Goal: Check status

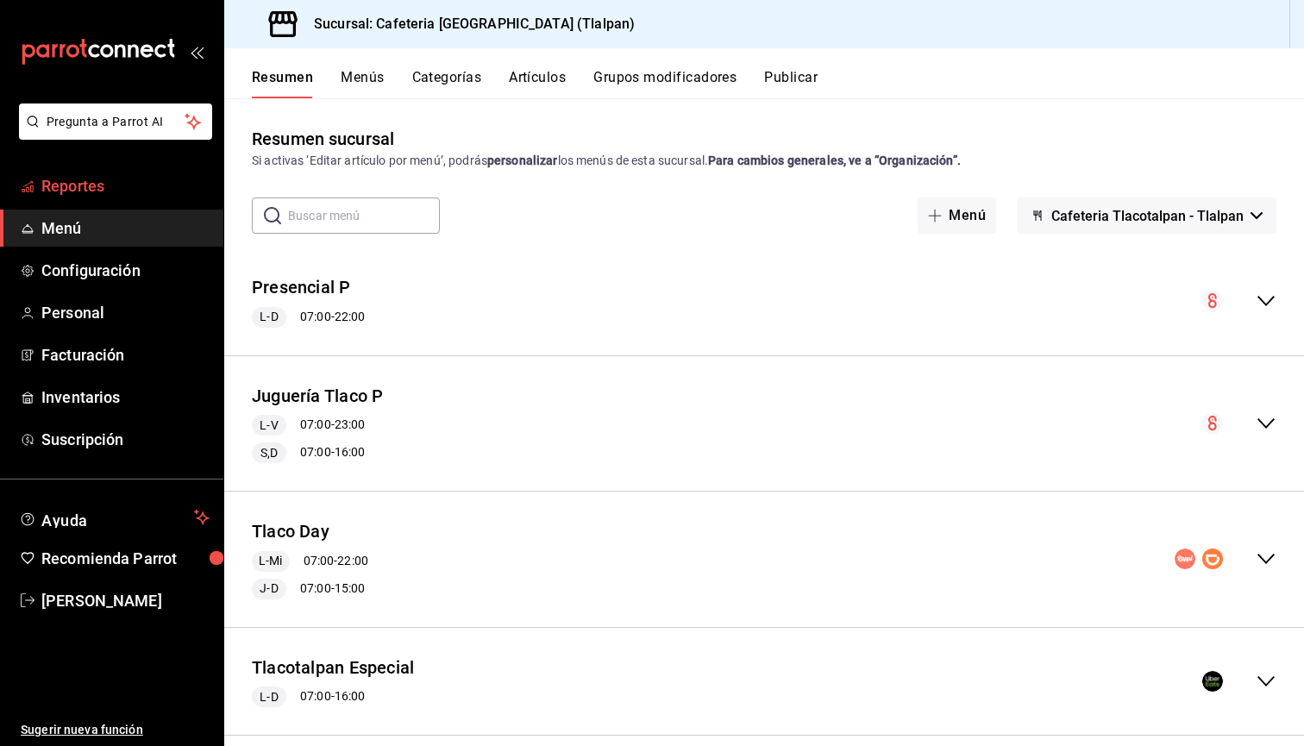
click at [76, 191] on span "Reportes" at bounding box center [125, 185] width 168 height 23
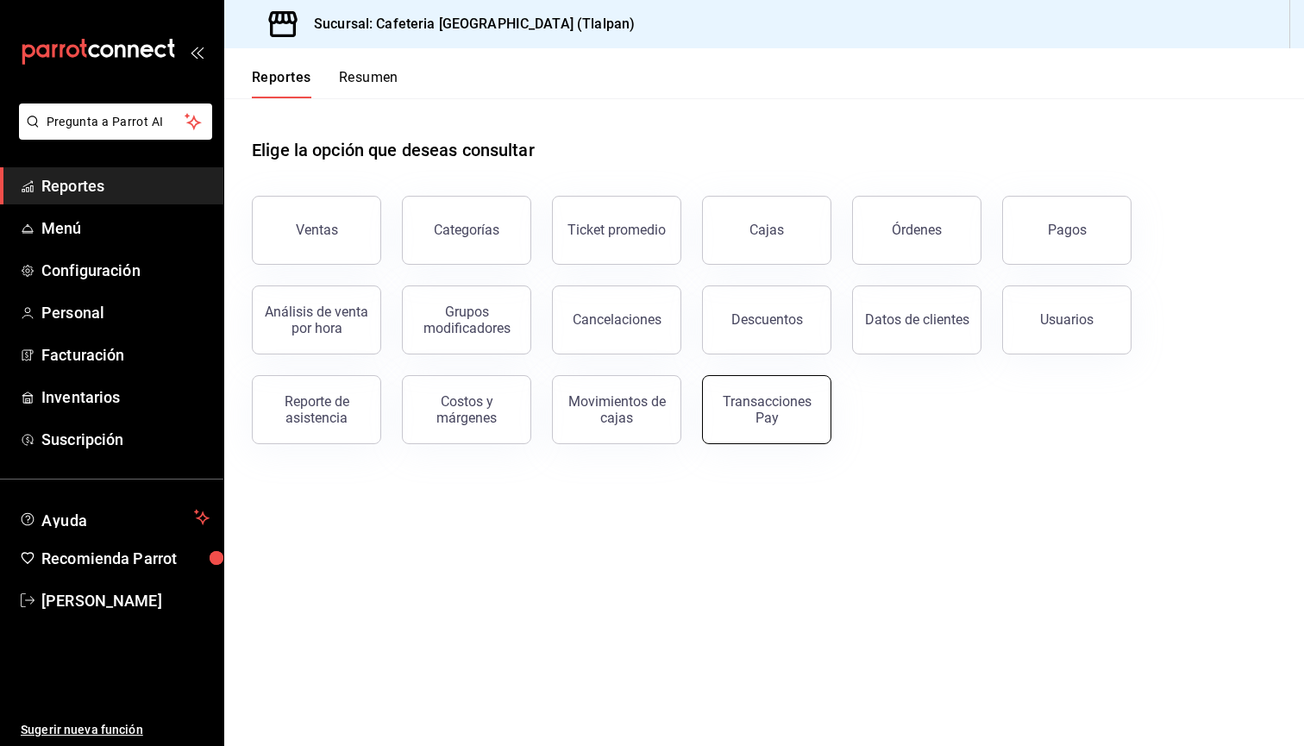
click at [794, 398] on div "Transacciones Pay" at bounding box center [766, 409] width 107 height 33
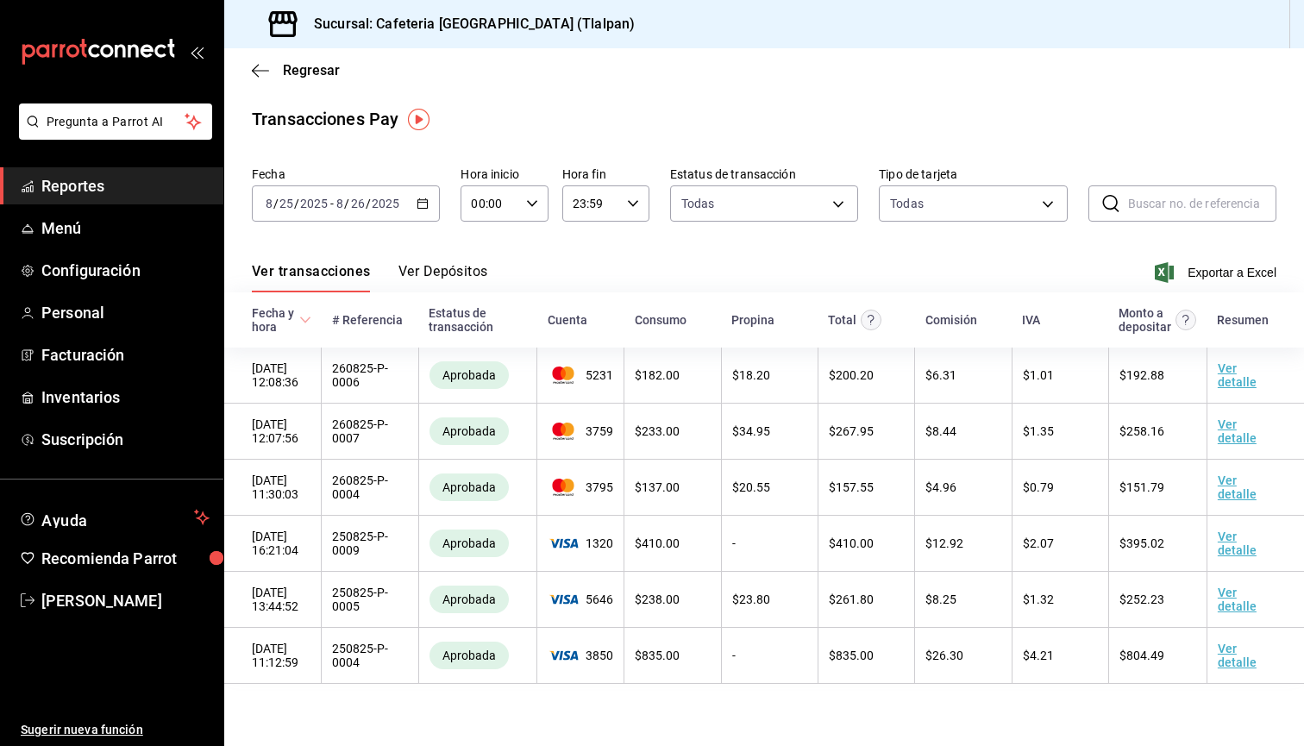
click at [455, 278] on button "Ver Depósitos" at bounding box center [443, 277] width 90 height 29
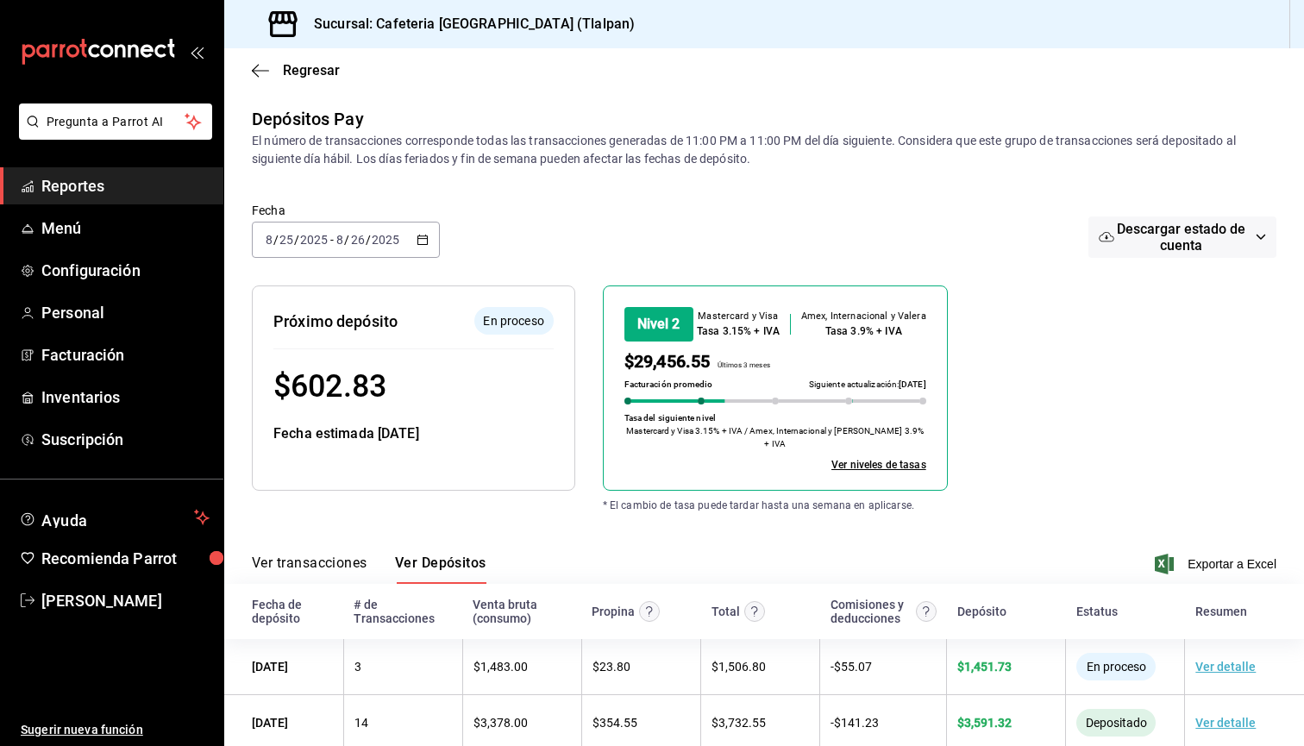
click at [423, 241] on icon "button" at bounding box center [423, 240] width 12 height 12
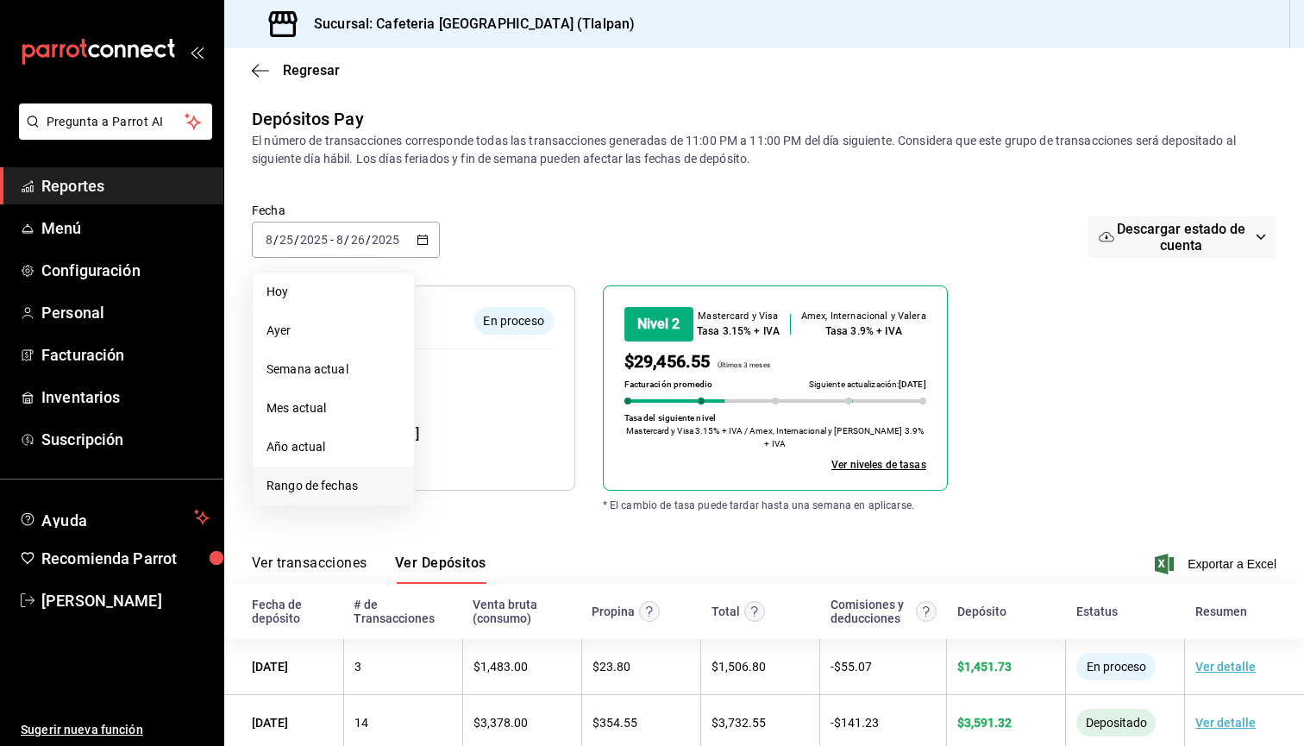
click at [338, 485] on span "Rango de fechas" at bounding box center [333, 486] width 134 height 18
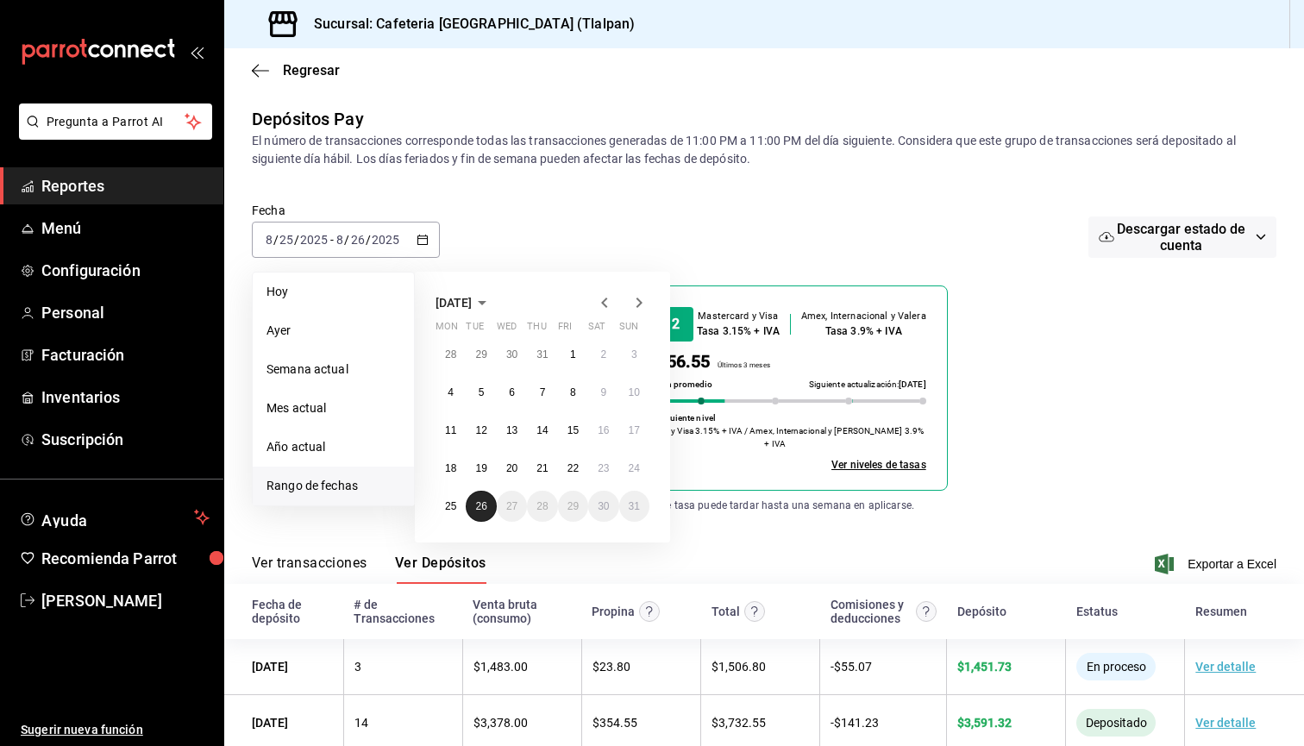
click at [483, 511] on abbr "26" at bounding box center [480, 506] width 11 height 12
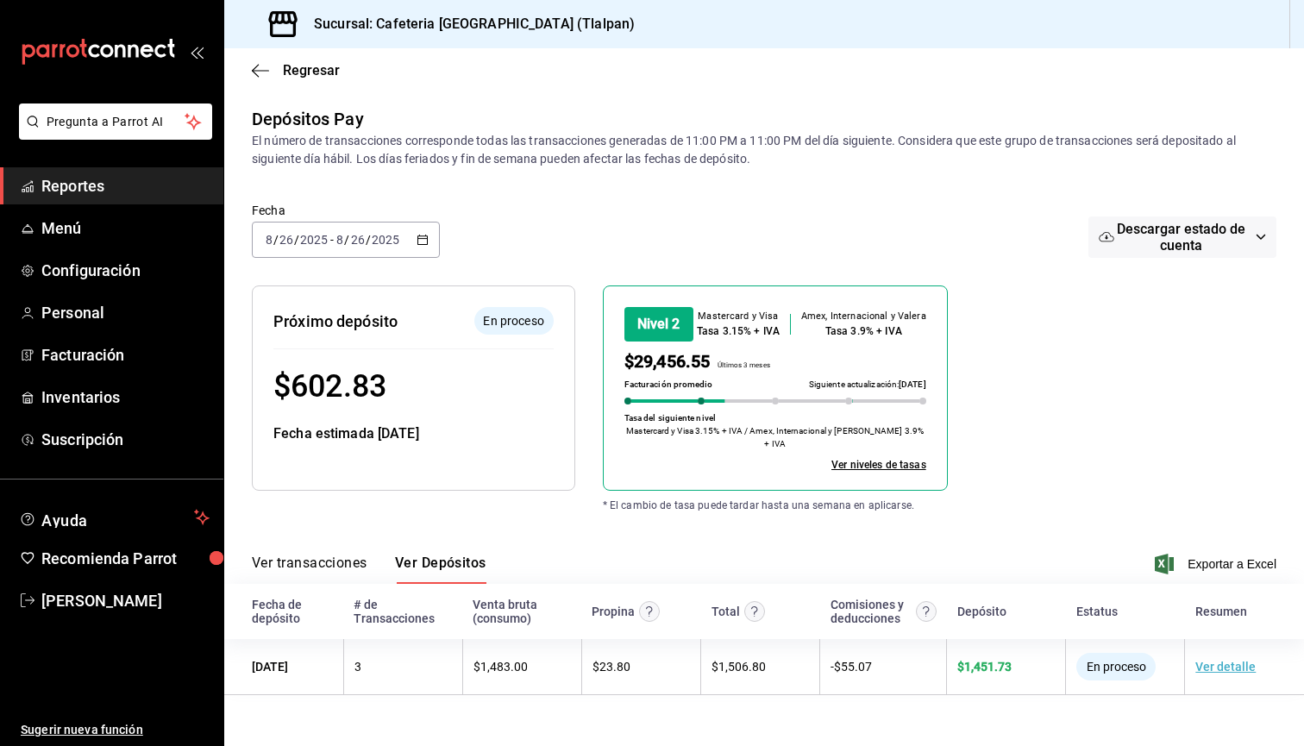
click at [423, 241] on icon "button" at bounding box center [423, 240] width 12 height 12
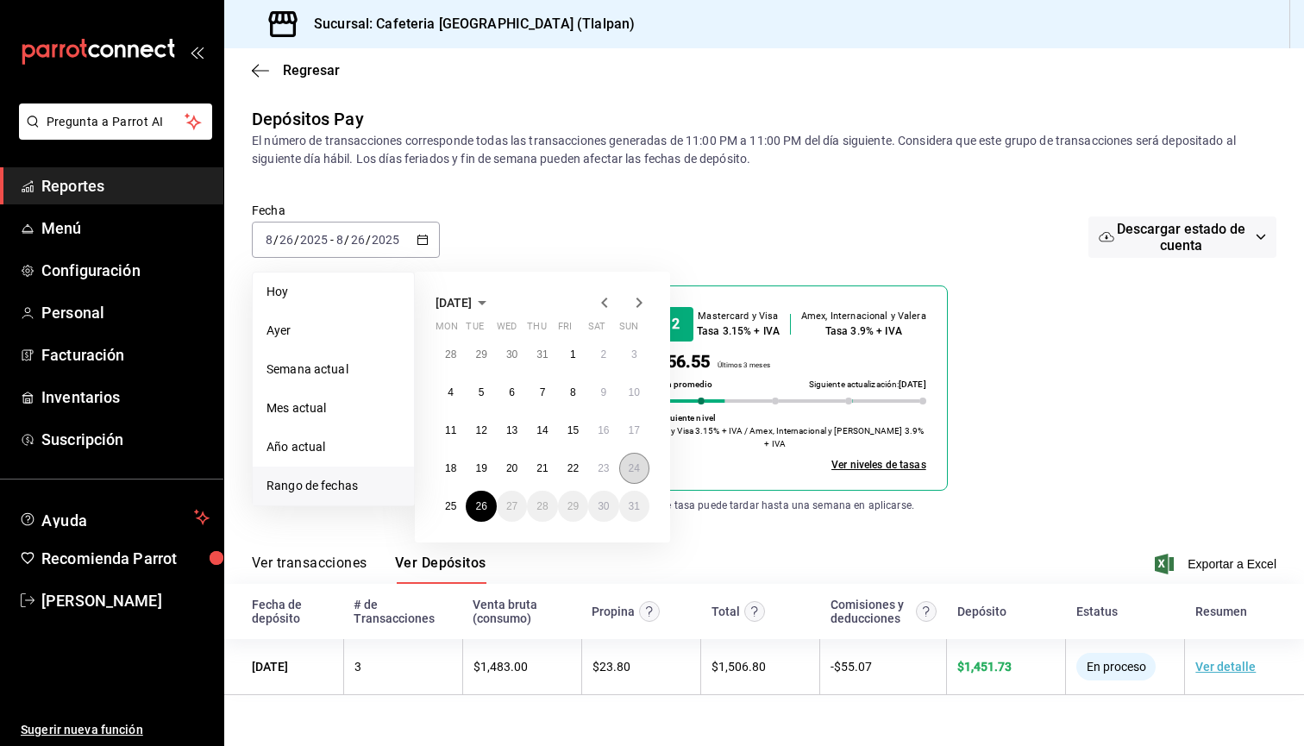
click at [632, 469] on abbr "24" at bounding box center [634, 468] width 11 height 12
click at [603, 464] on abbr "23" at bounding box center [603, 468] width 11 height 12
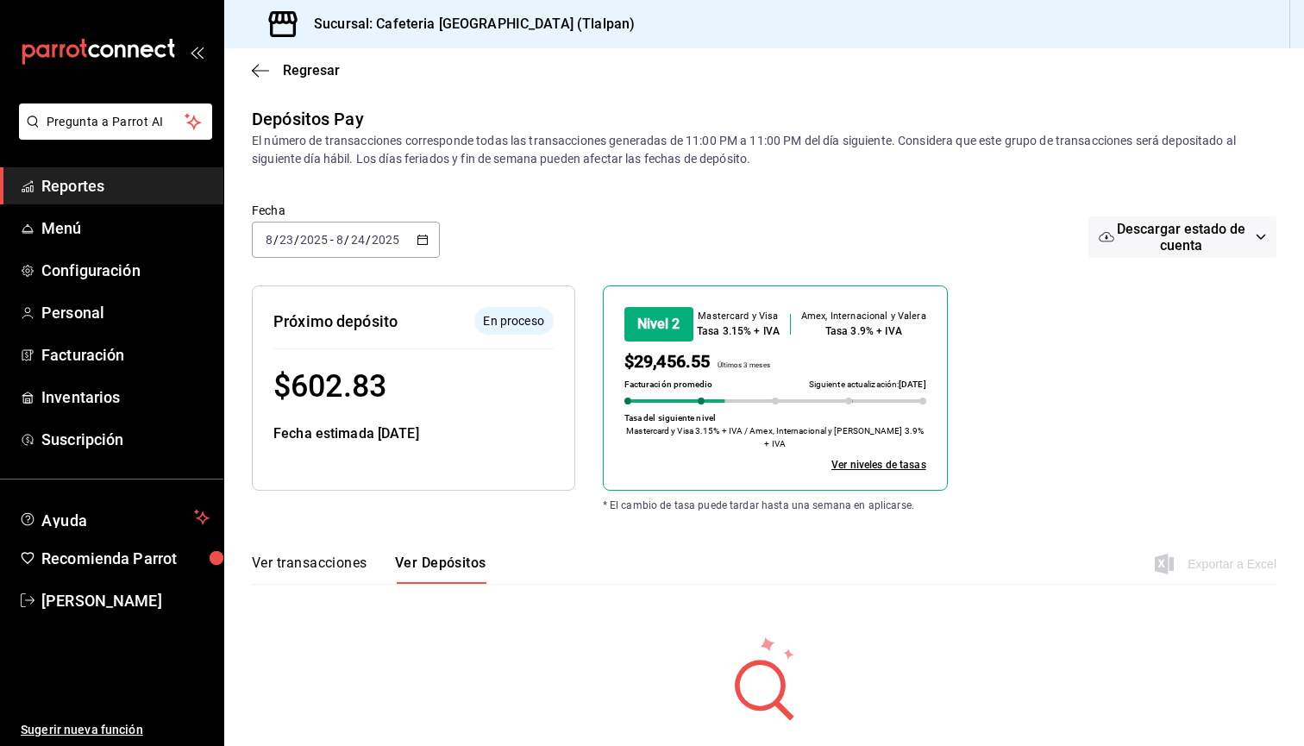
click at [424, 240] on icon "button" at bounding box center [423, 240] width 12 height 12
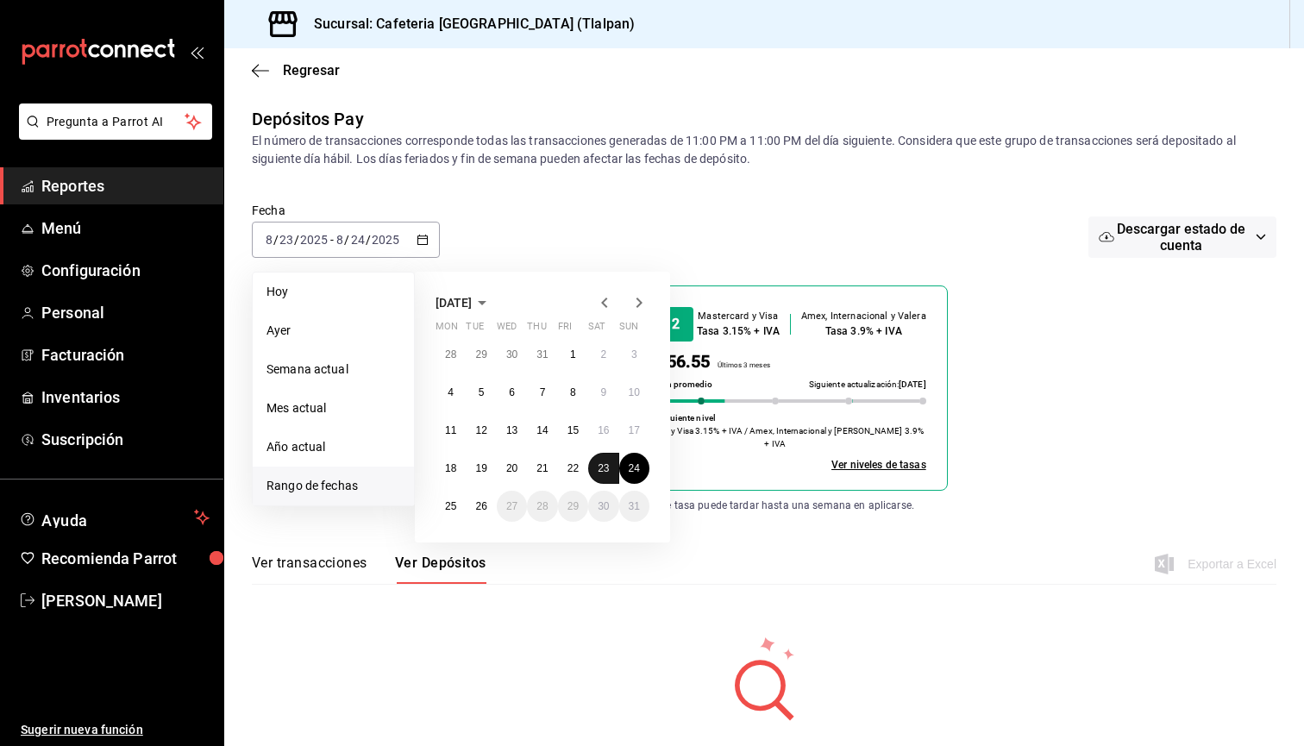
click at [609, 466] on abbr "23" at bounding box center [603, 468] width 11 height 12
click at [448, 512] on abbr "25" at bounding box center [450, 506] width 11 height 12
